Goal: Information Seeking & Learning: Check status

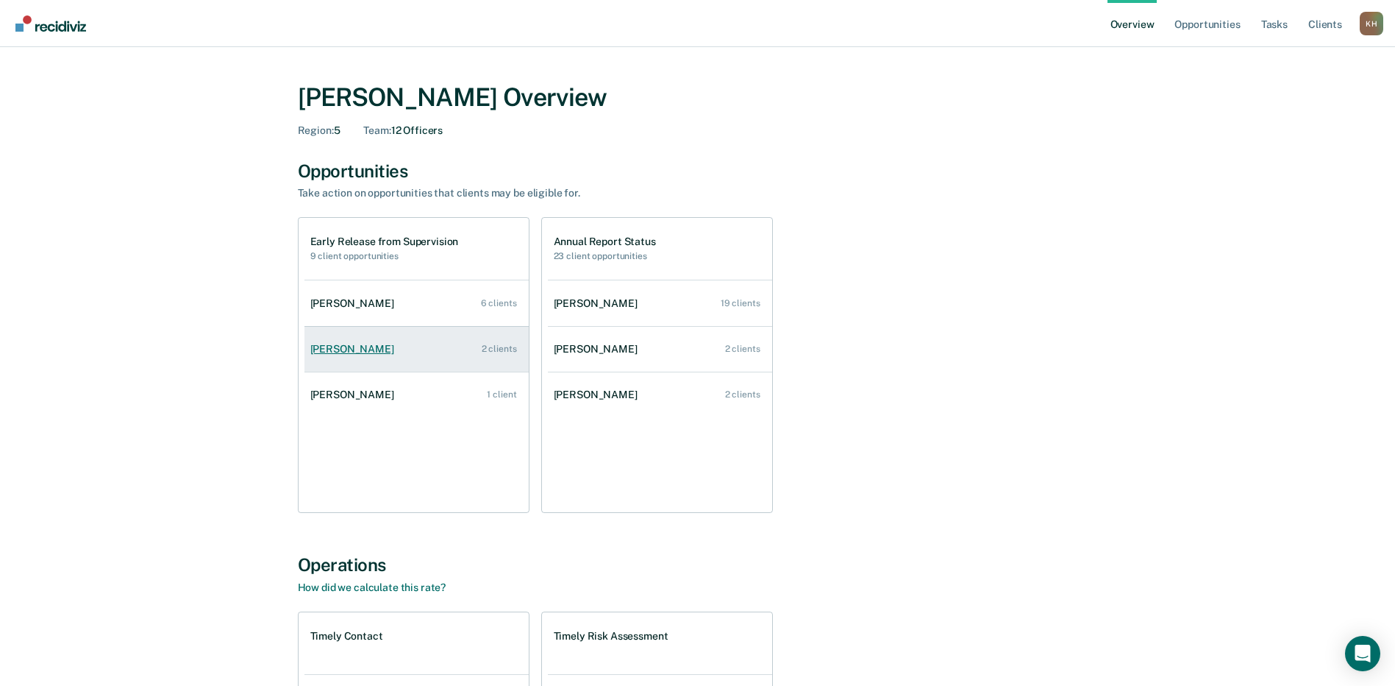
click at [475, 347] on link "[PERSON_NAME] 2 clients" at bounding box center [417, 349] width 224 height 42
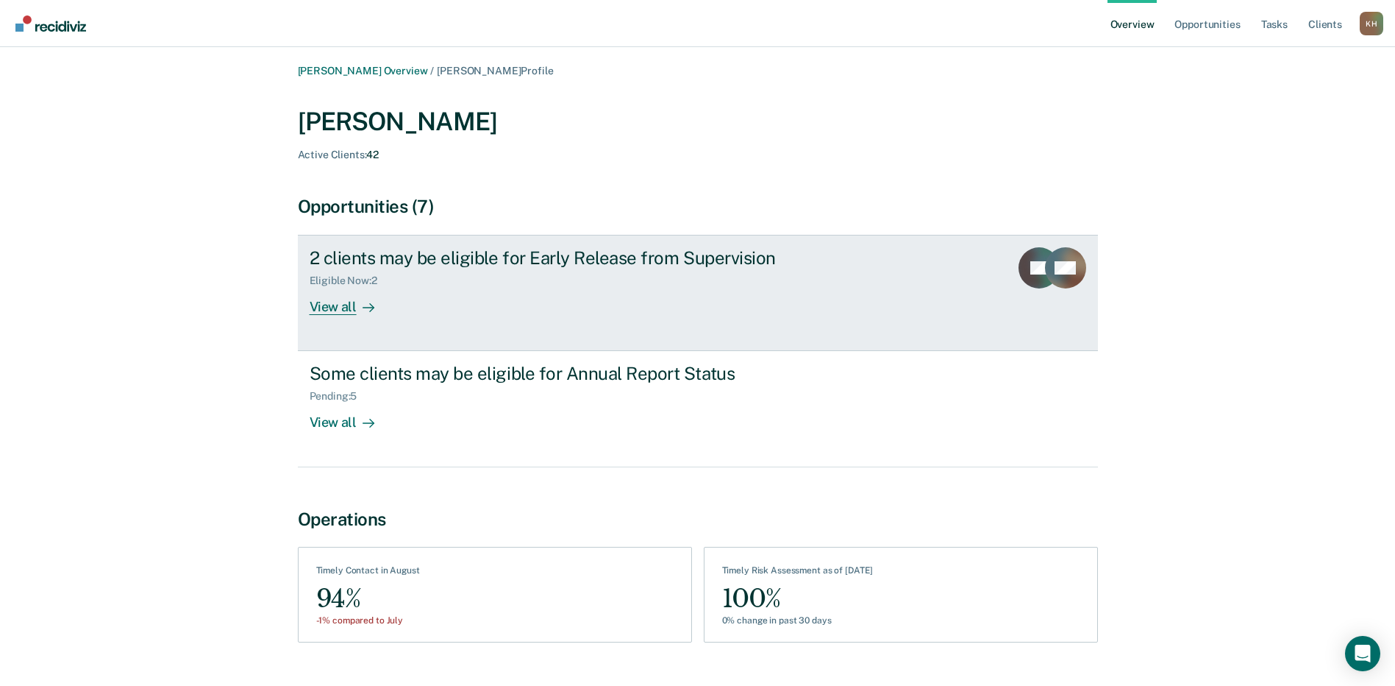
click at [340, 302] on div "View all" at bounding box center [351, 301] width 82 height 29
